Goal: Task Accomplishment & Management: Manage account settings

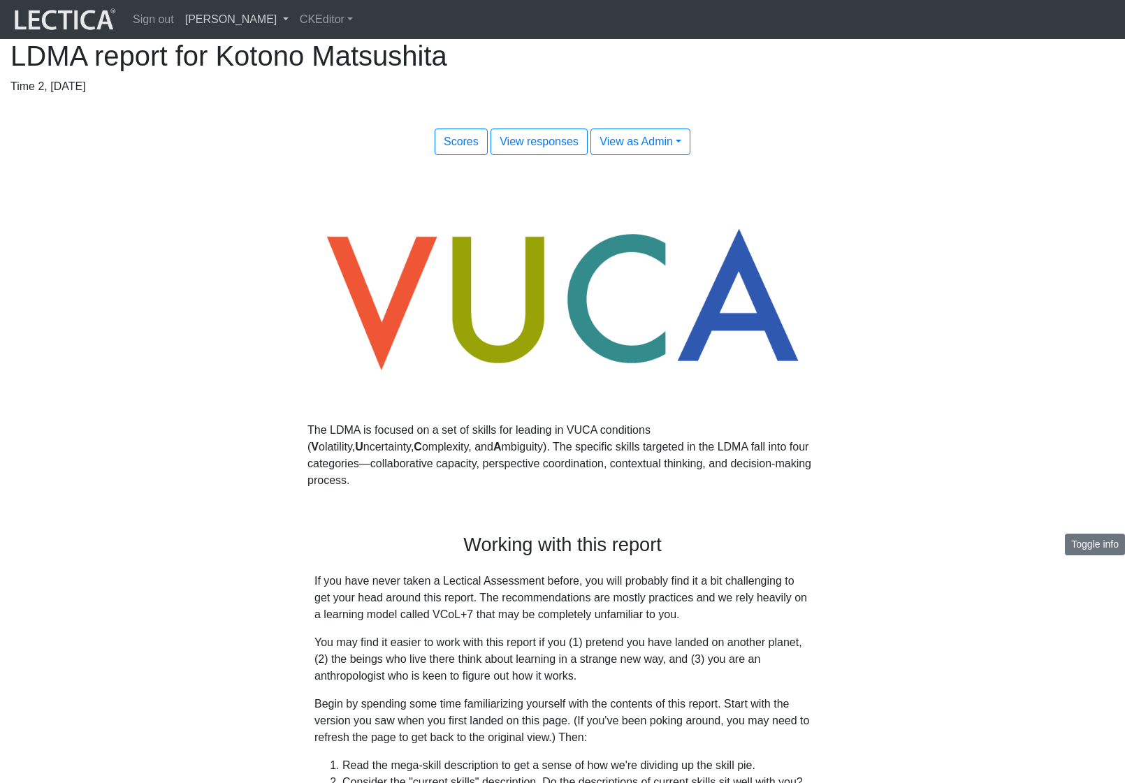
click at [281, 22] on link "[PERSON_NAME]" at bounding box center [237, 20] width 115 height 28
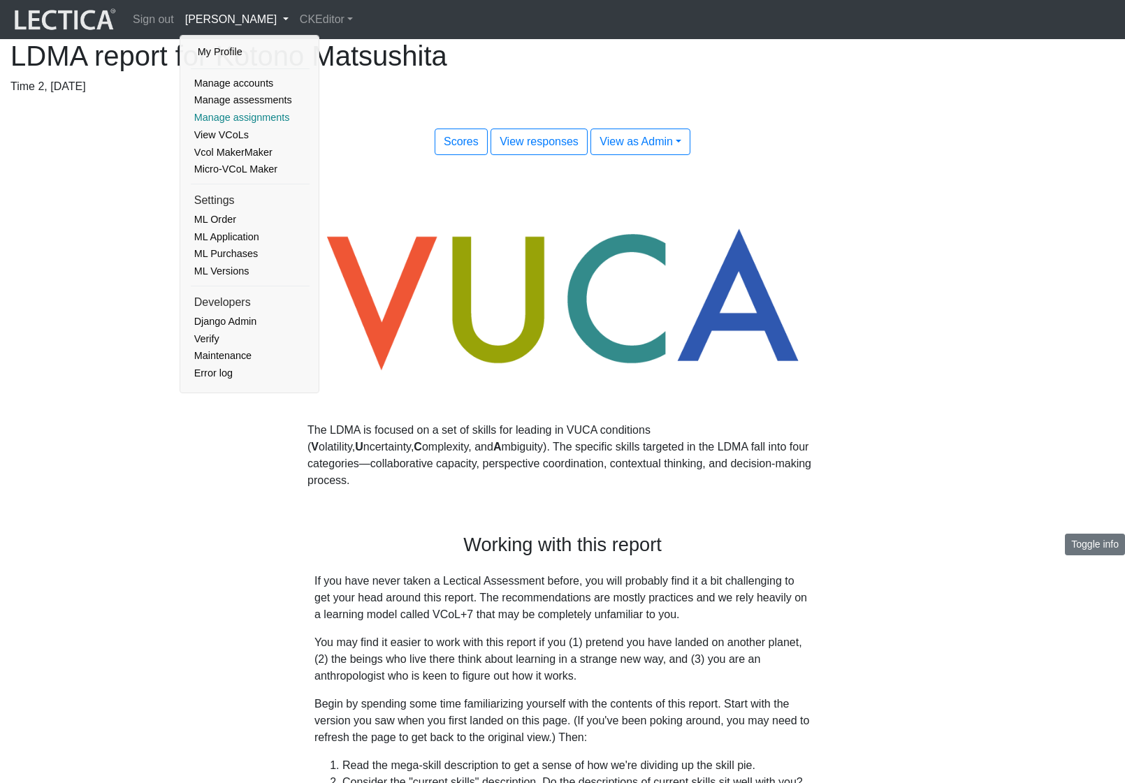
click at [250, 112] on link "Manage assignments" at bounding box center [250, 117] width 119 height 17
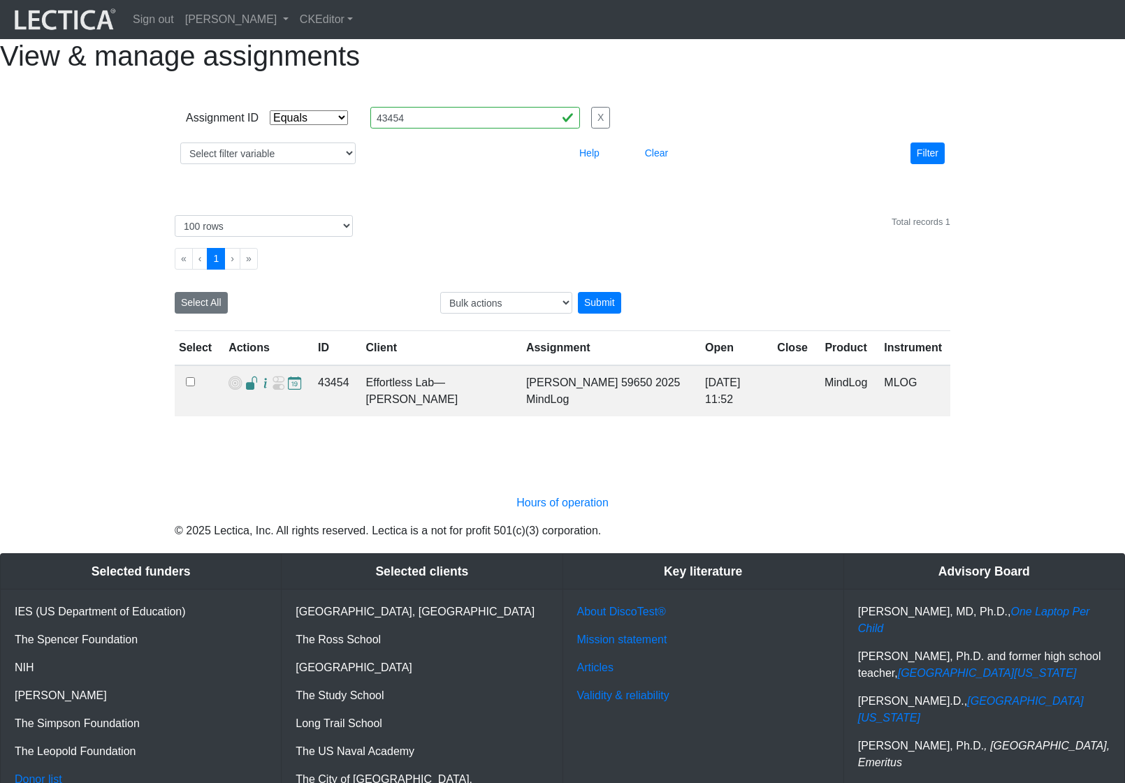
select select "equal"
select select "100"
click at [455, 129] on input "43454" at bounding box center [475, 118] width 210 height 22
paste input "398,"
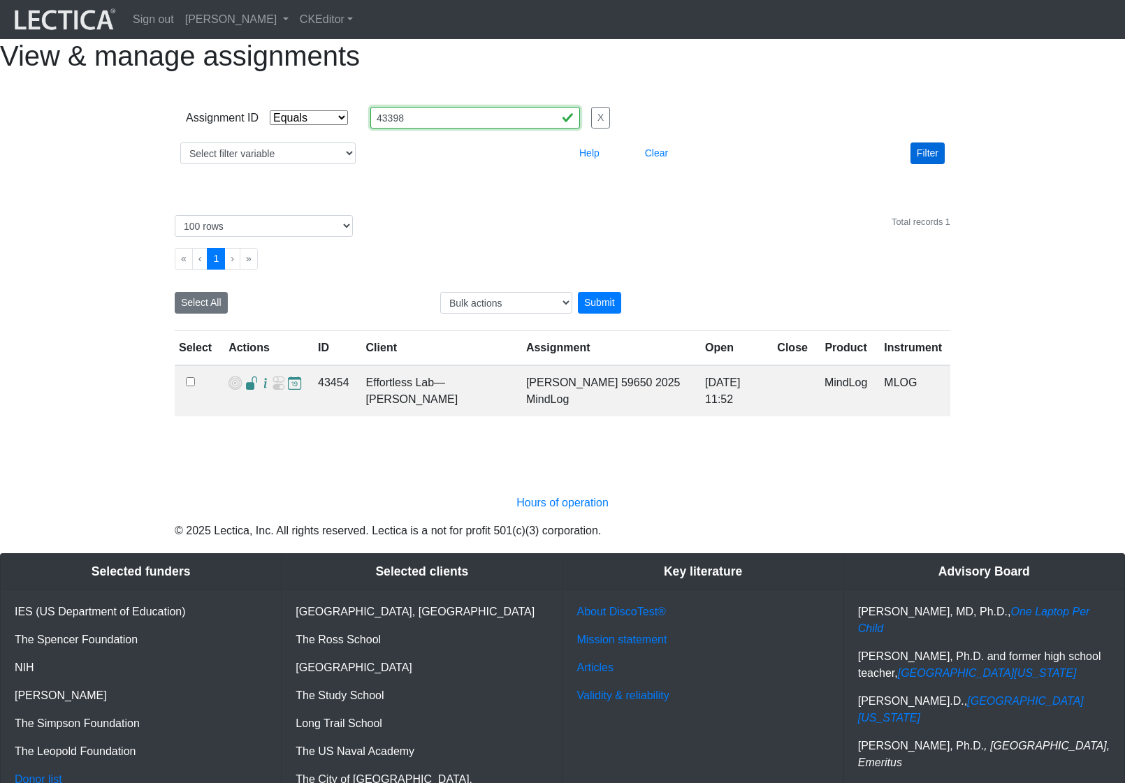
type input "43398"
click at [928, 164] on button "Filter" at bounding box center [927, 153] width 34 height 22
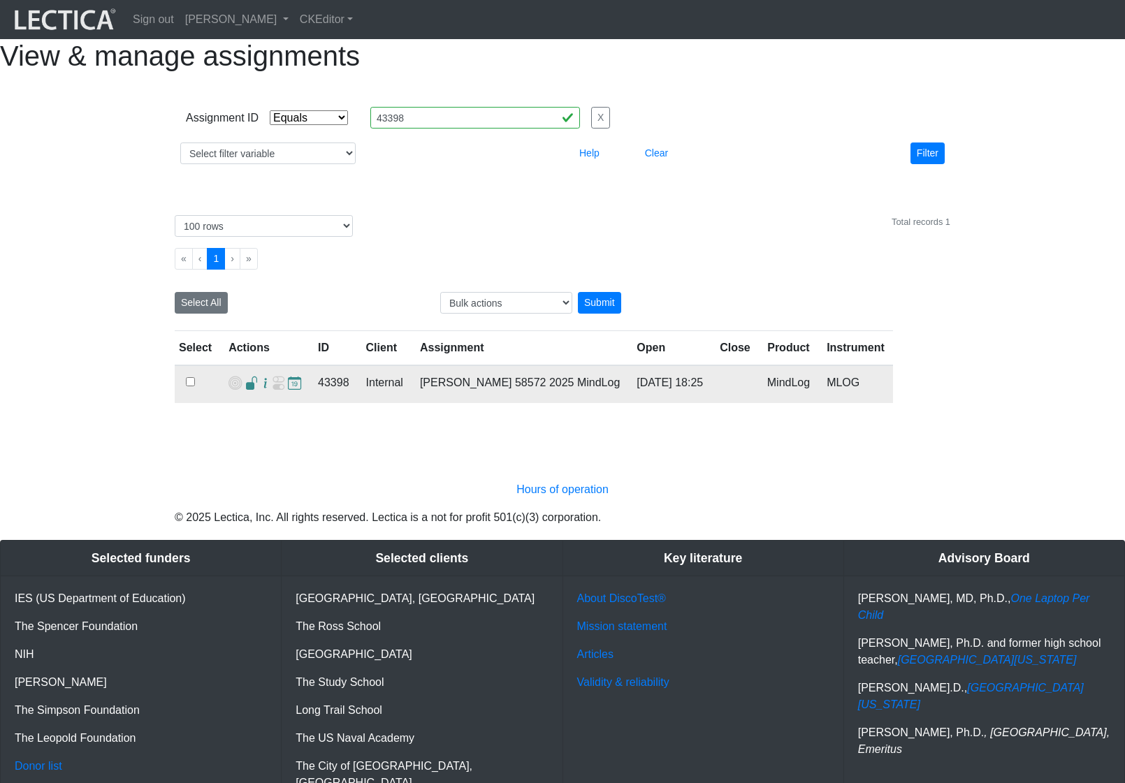
click at [247, 391] on span at bounding box center [251, 383] width 13 height 15
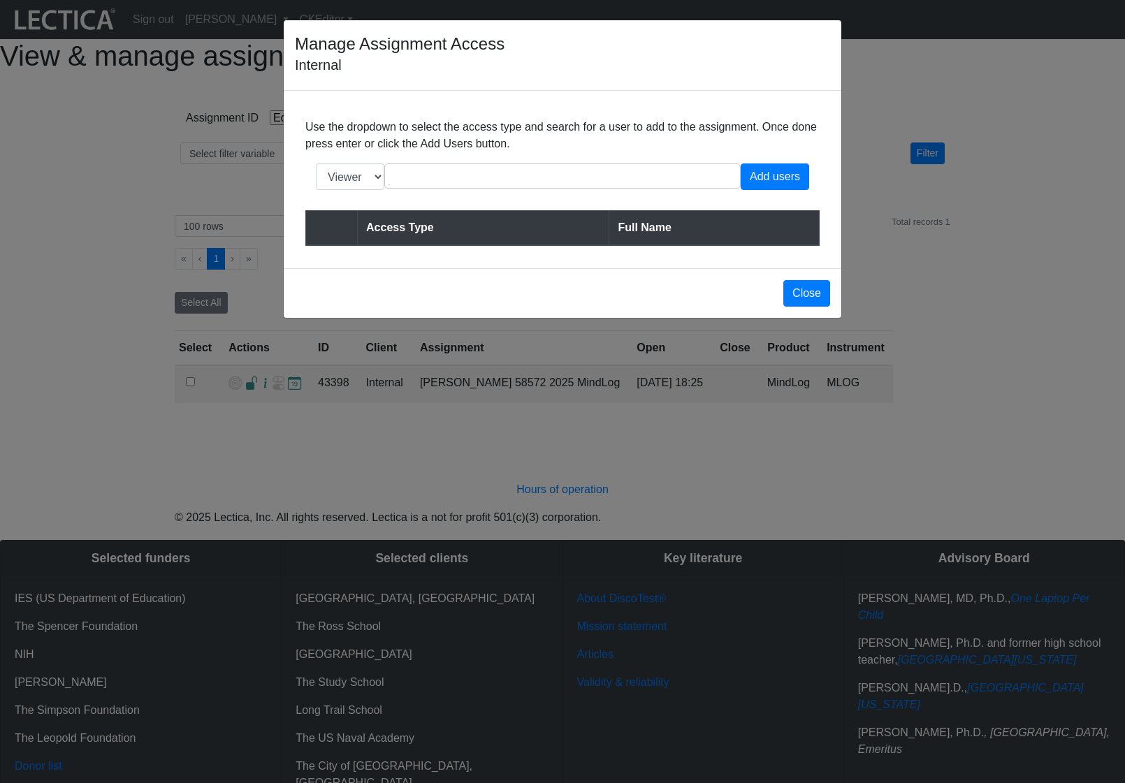
click at [448, 184] on input "text" at bounding box center [458, 176] width 140 height 17
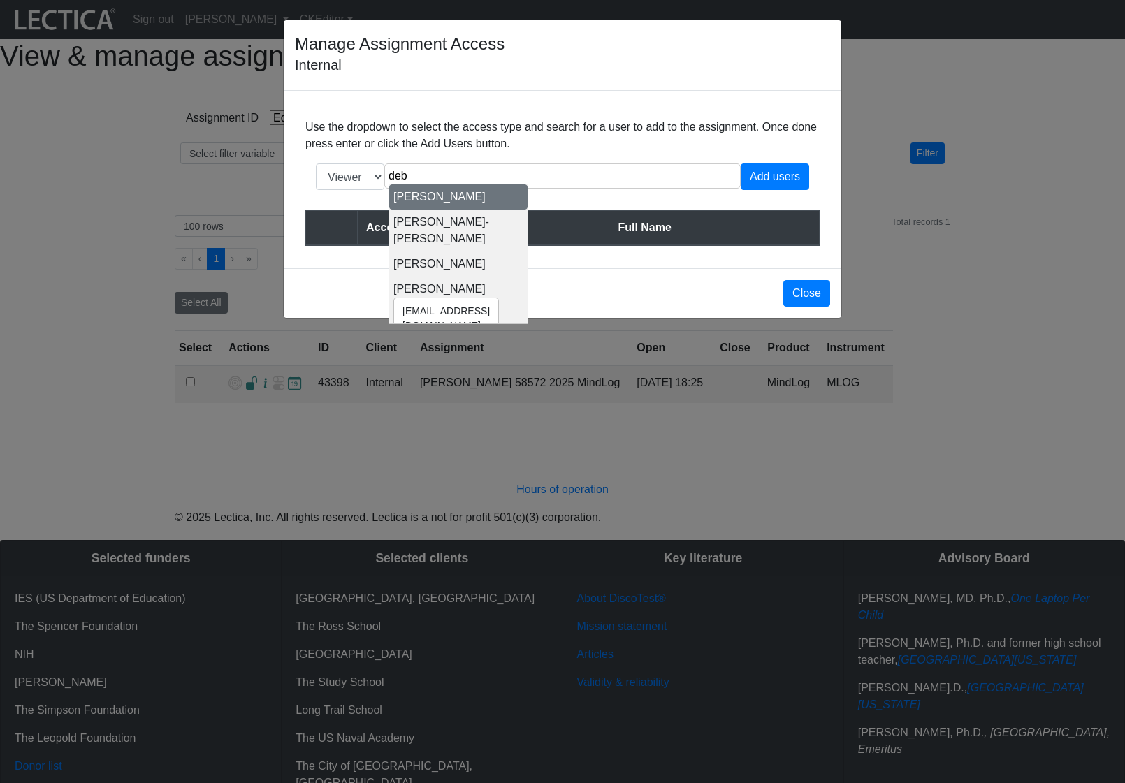
type input "deb"
click at [474, 281] on div "z5052637@unsw.edu.au Debbie Ormsby" at bounding box center [439, 289] width 92 height 17
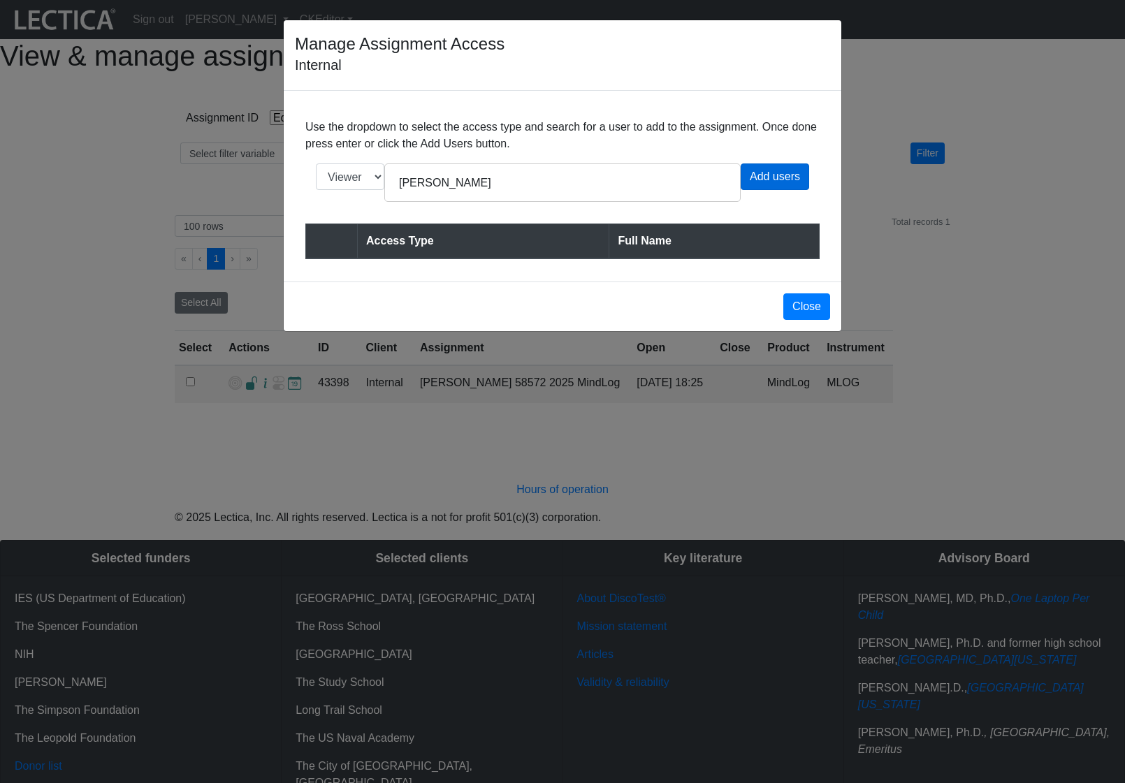
click at [766, 188] on div "Add users" at bounding box center [774, 176] width 68 height 27
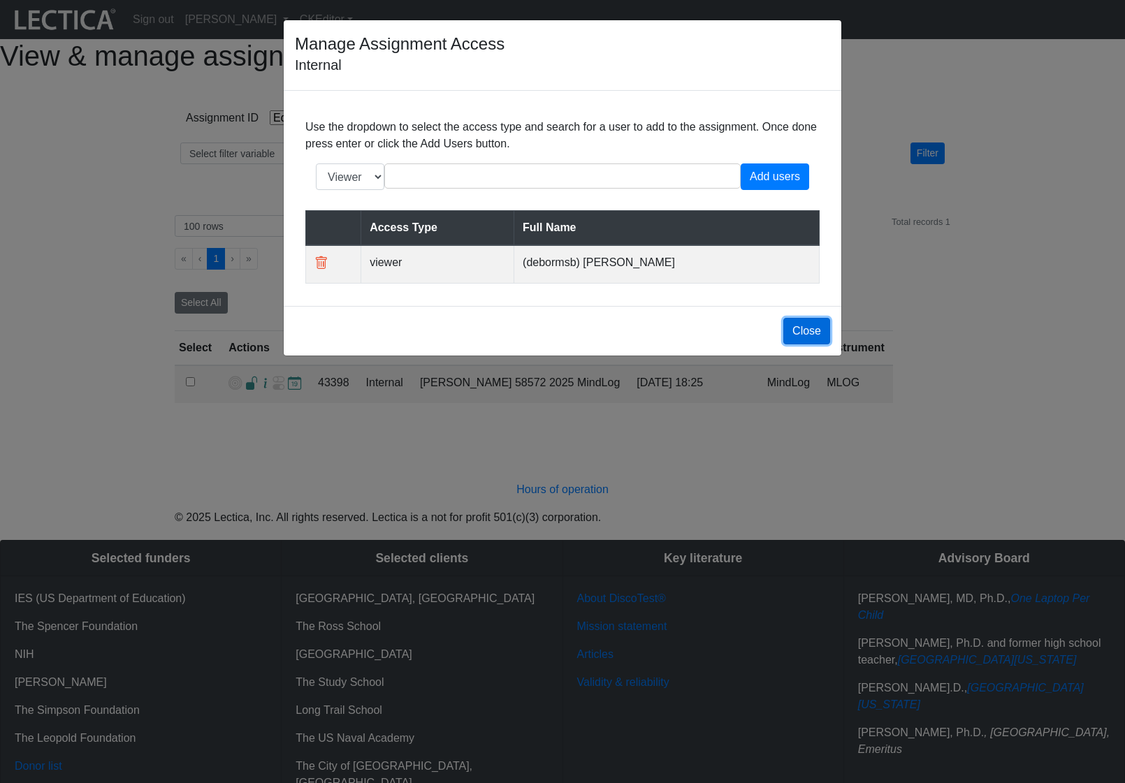
click at [800, 344] on button "Close" at bounding box center [806, 331] width 47 height 27
